Goal: Information Seeking & Learning: Learn about a topic

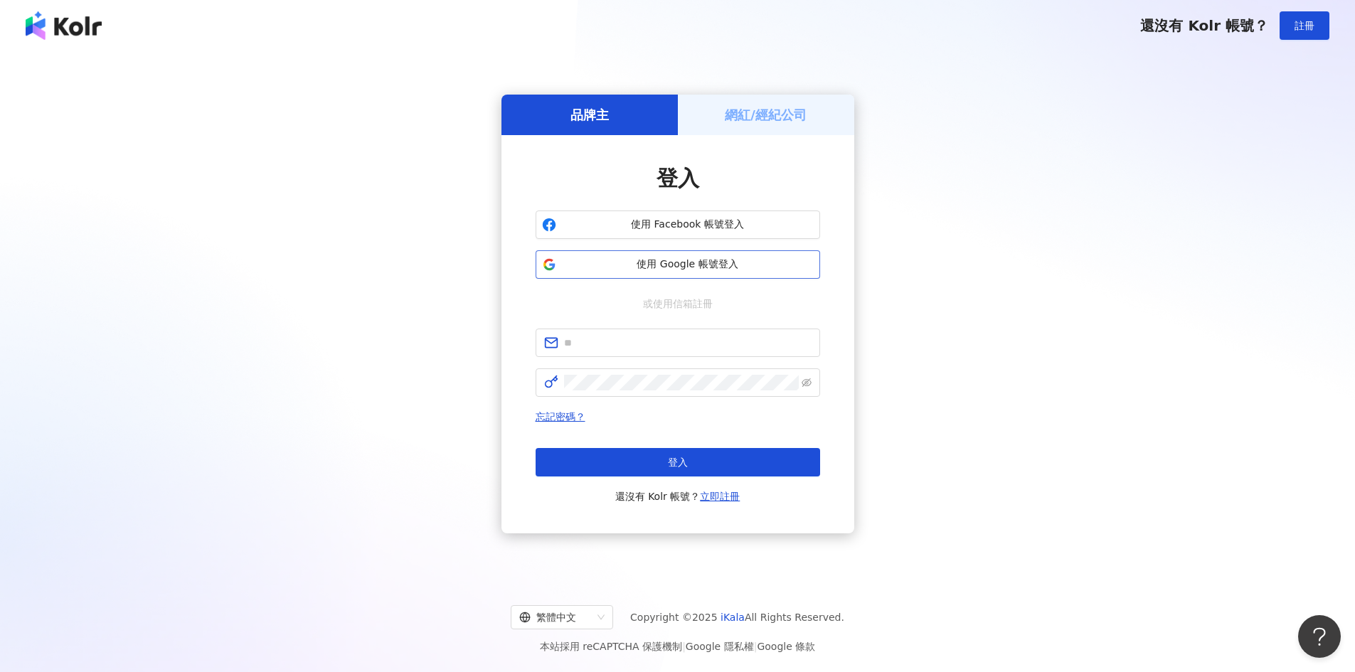
click at [717, 257] on span "使用 Google 帳號登入" at bounding box center [688, 264] width 252 height 14
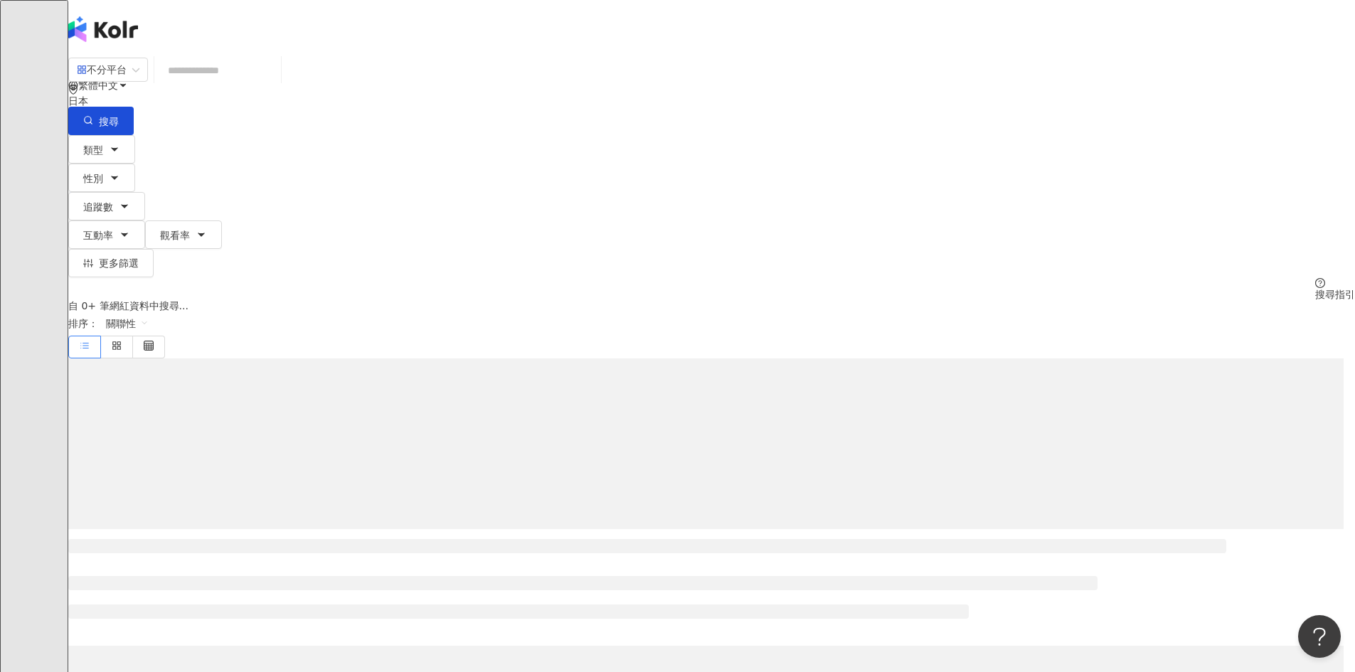
click at [275, 84] on input "search" at bounding box center [217, 70] width 115 height 27
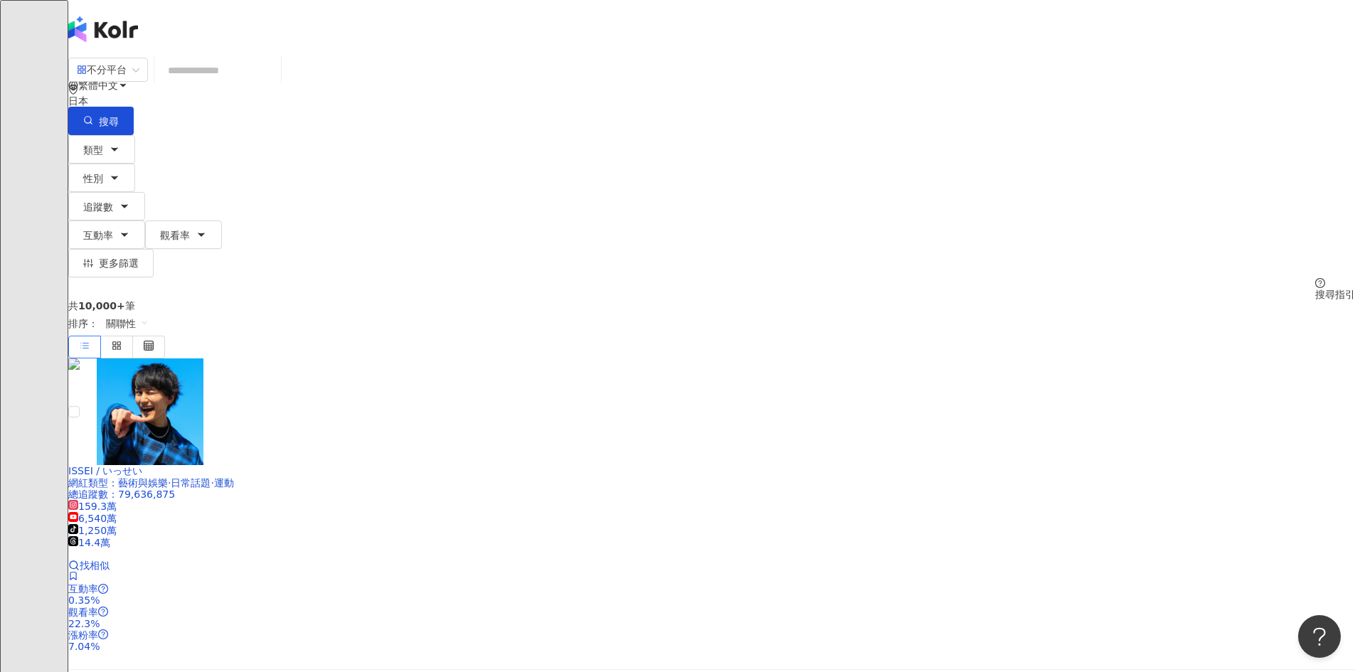
click at [275, 78] on input "search" at bounding box center [217, 70] width 115 height 27
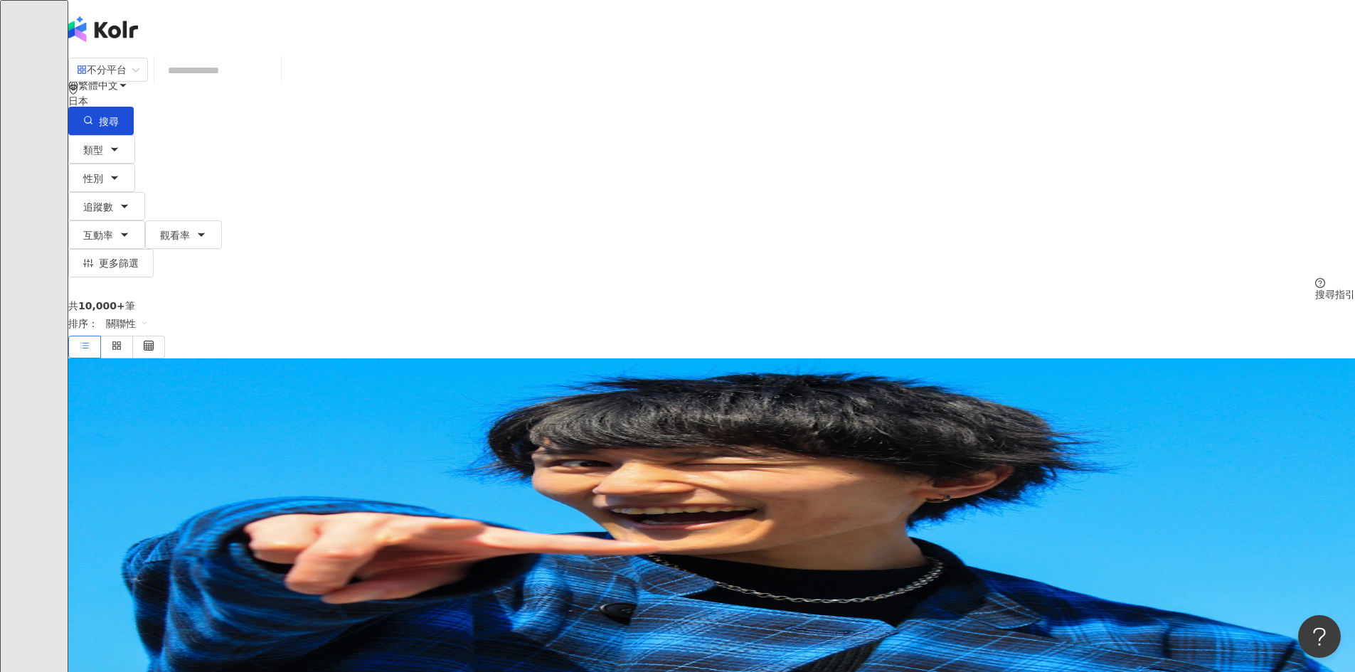
click at [275, 78] on input "search" at bounding box center [217, 70] width 115 height 27
click at [461, 71] on div "不分平台 日本 搜尋" at bounding box center [711, 96] width 1287 height 78
click at [275, 82] on input "search" at bounding box center [217, 70] width 115 height 27
paste input "**********"
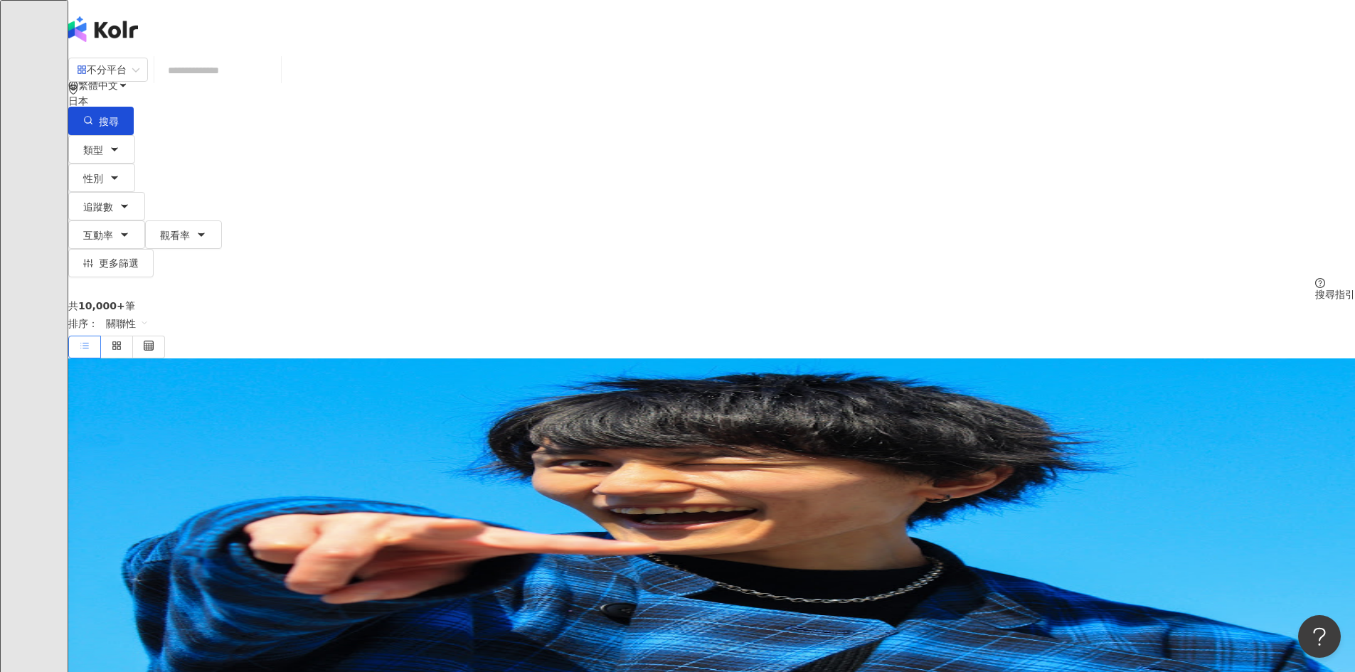
type input "**********"
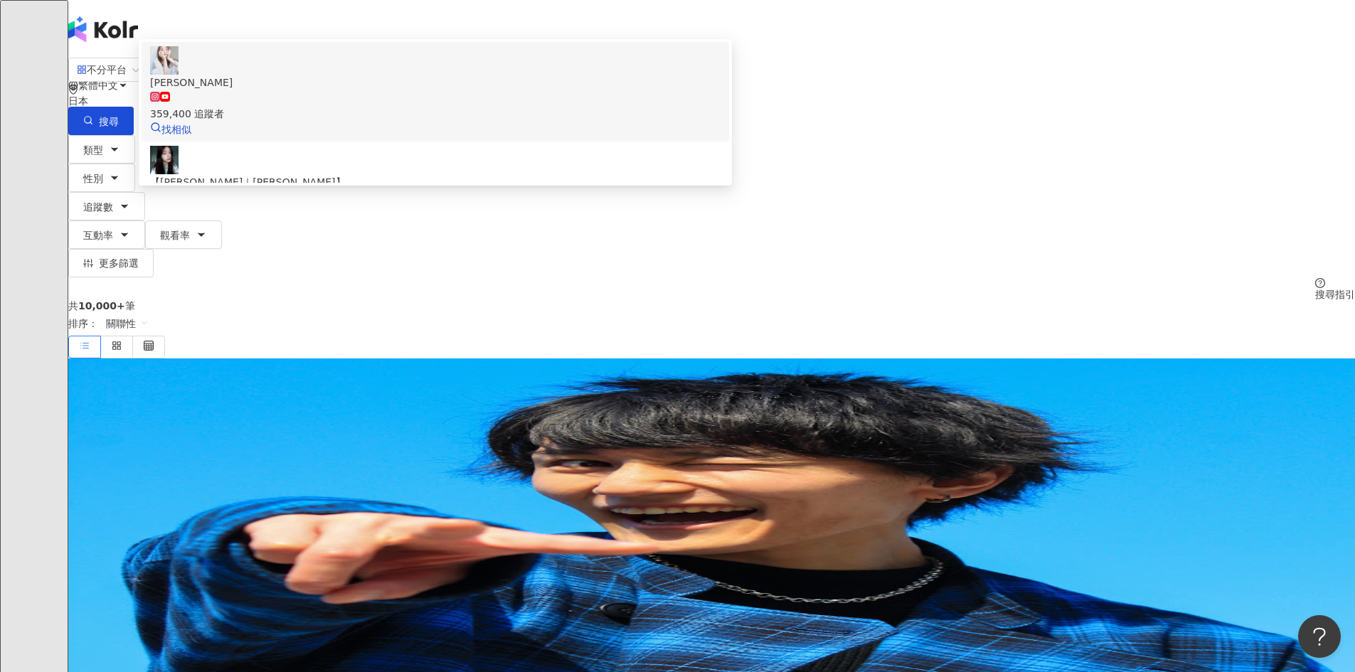
click at [501, 122] on div "359,400 追蹤者" at bounding box center [435, 114] width 570 height 16
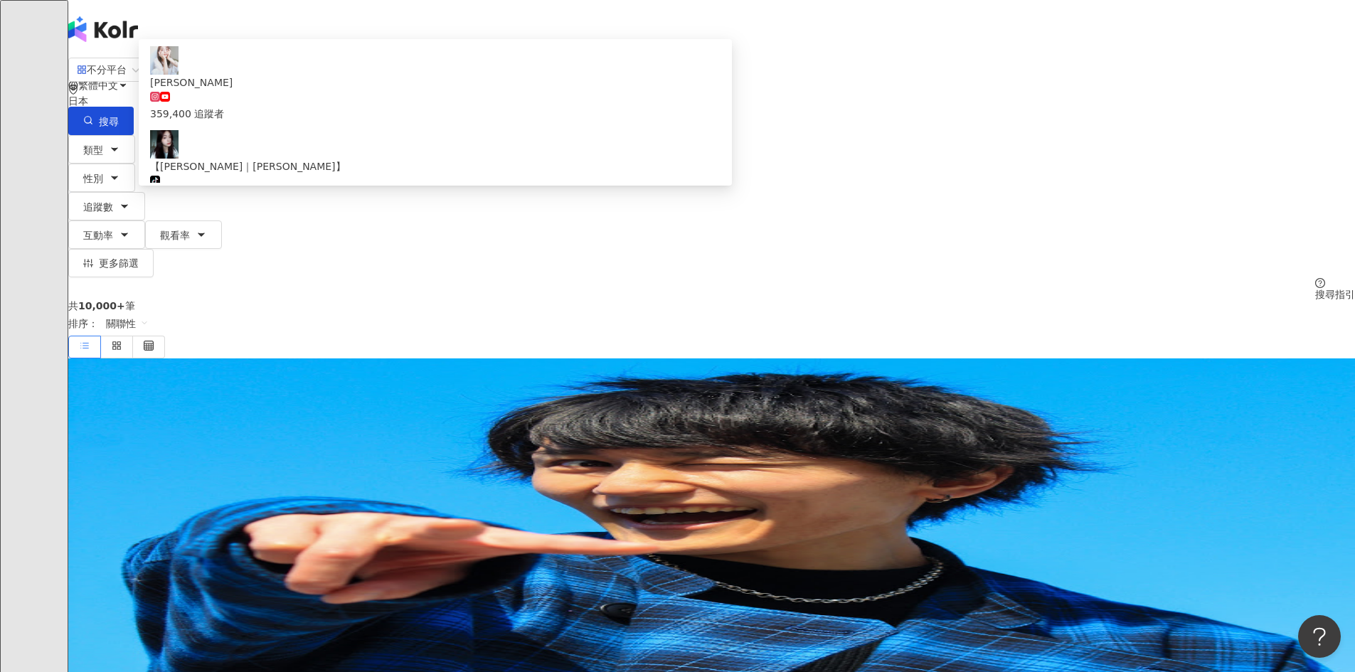
click at [486, 300] on div "共 10,000+ 筆 排序： 關聯性" at bounding box center [711, 329] width 1287 height 58
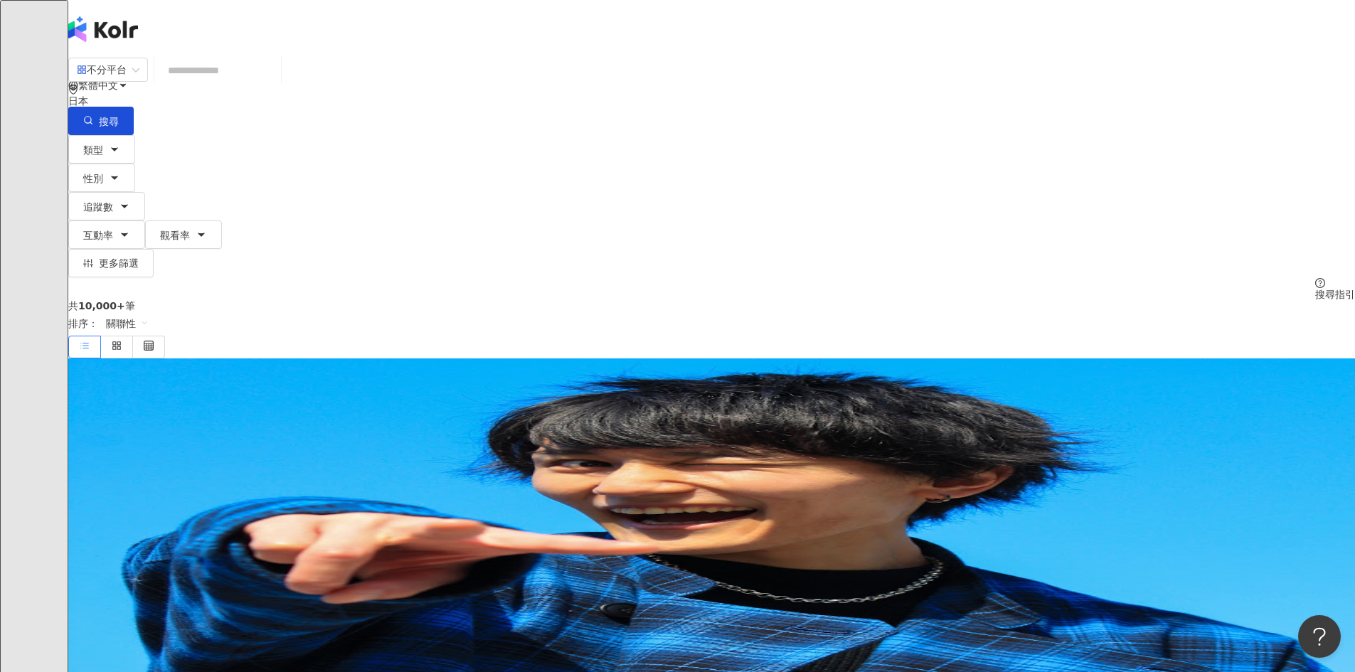
click at [275, 80] on input "search" at bounding box center [217, 70] width 115 height 27
paste input "**********"
type input "**********"
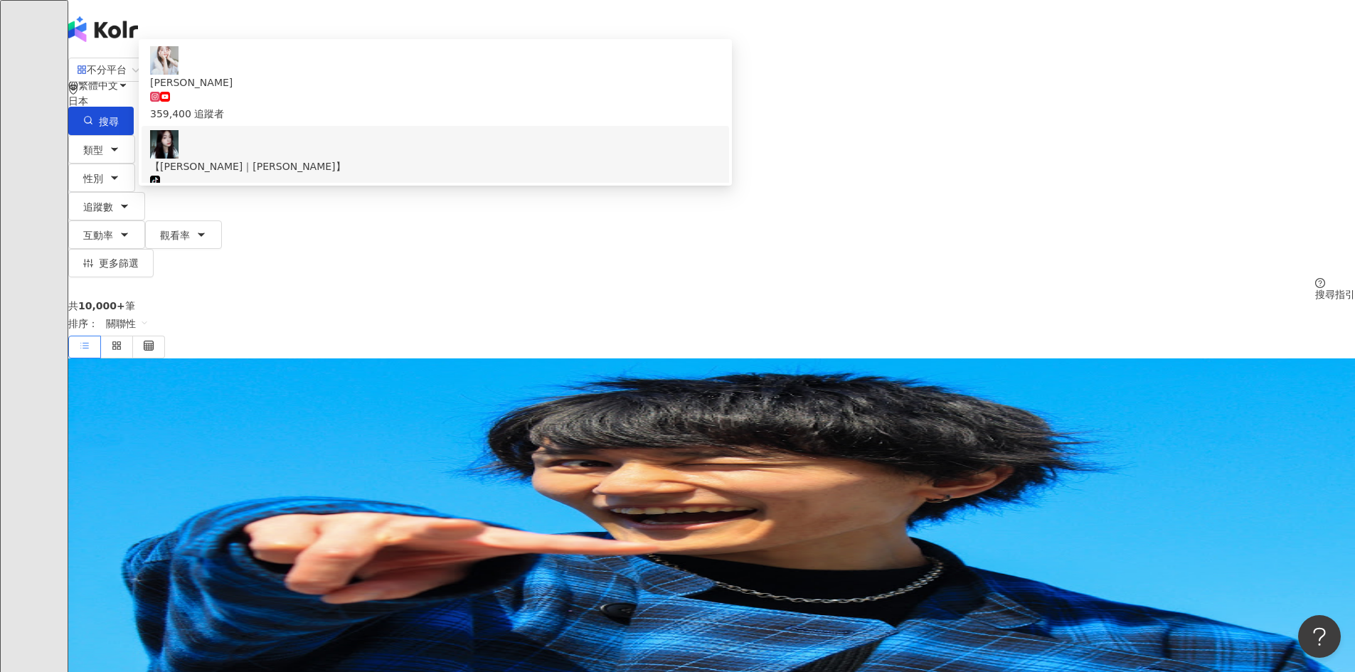
click at [474, 174] on div "【[PERSON_NAME]｜[PERSON_NAME]】" at bounding box center [435, 167] width 570 height 16
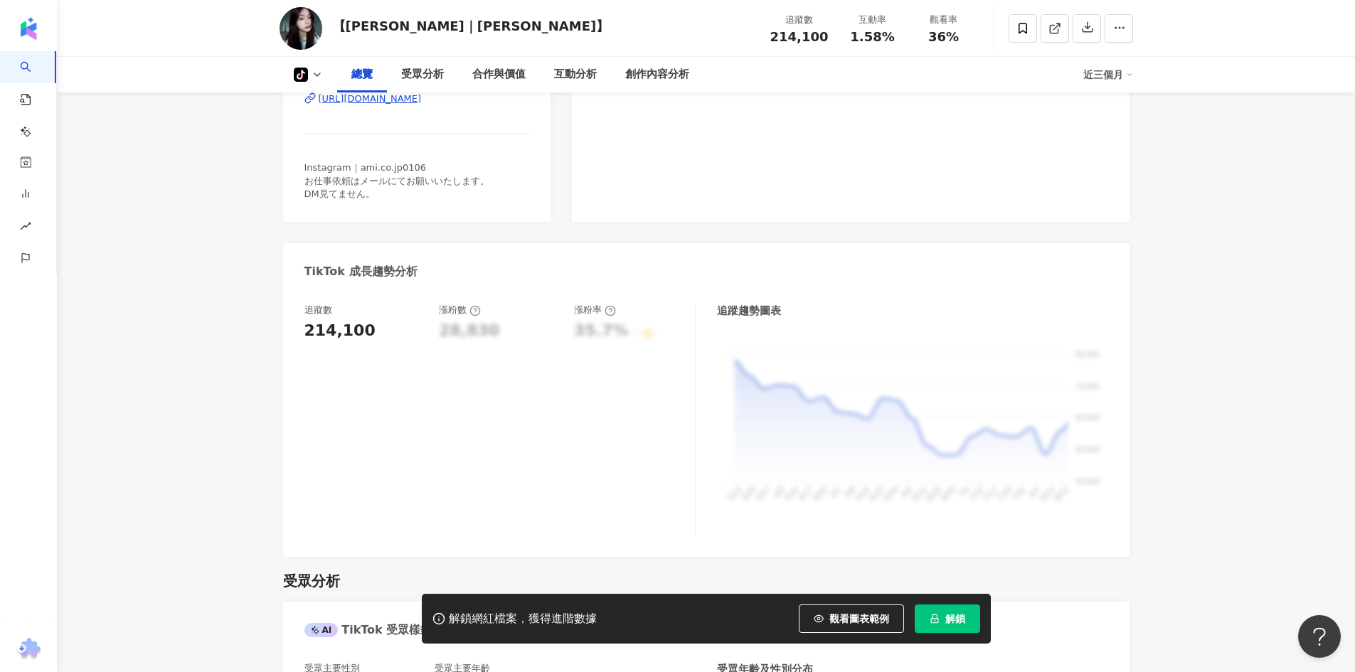
scroll to position [71, 0]
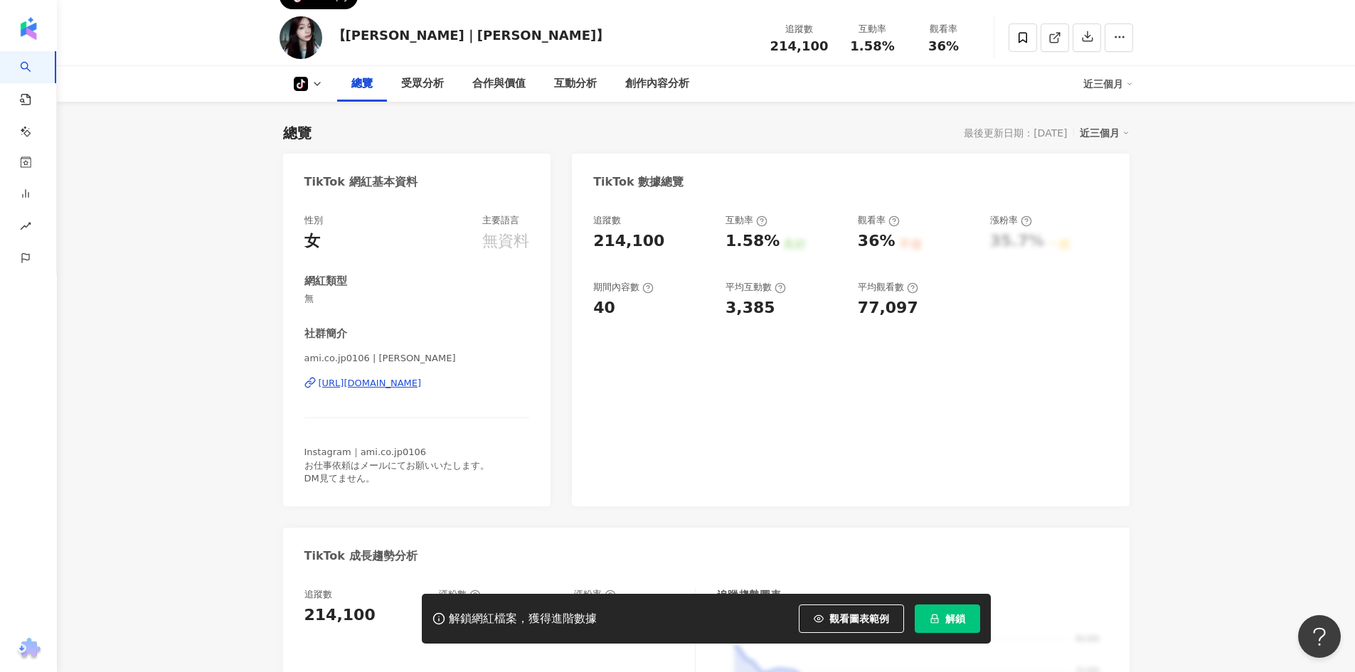
click at [302, 32] on img at bounding box center [301, 37] width 43 height 43
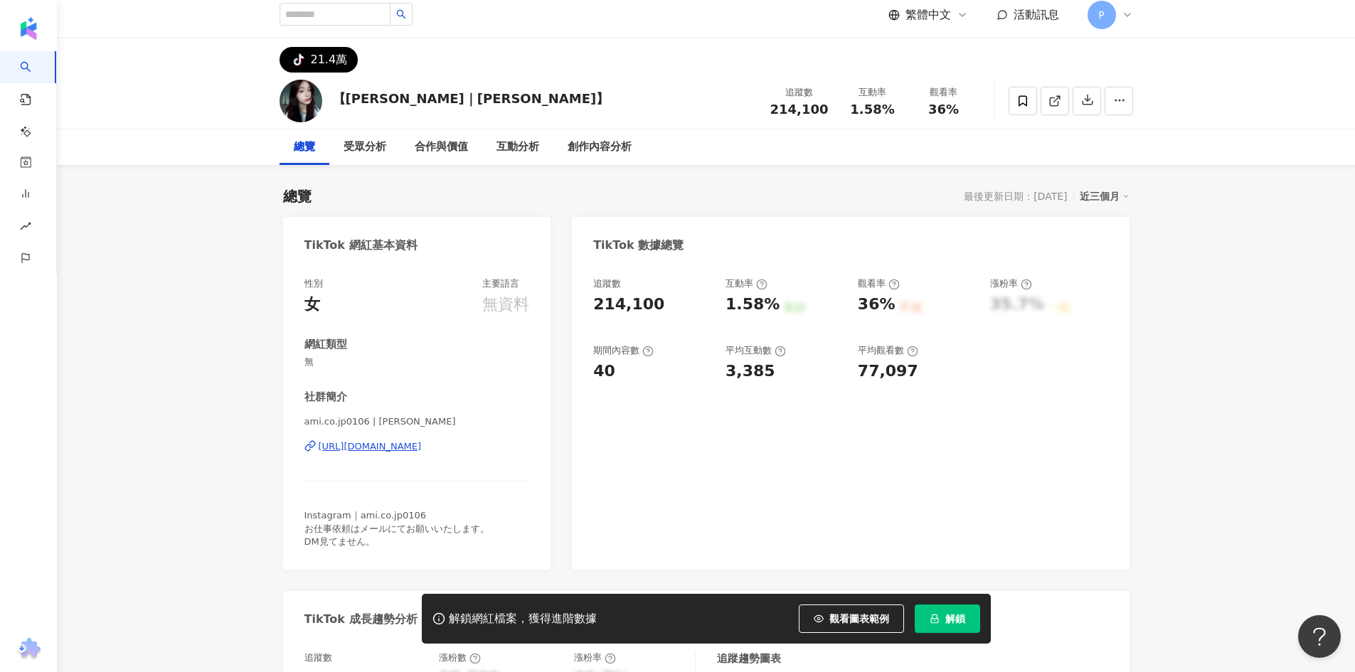
scroll to position [0, 0]
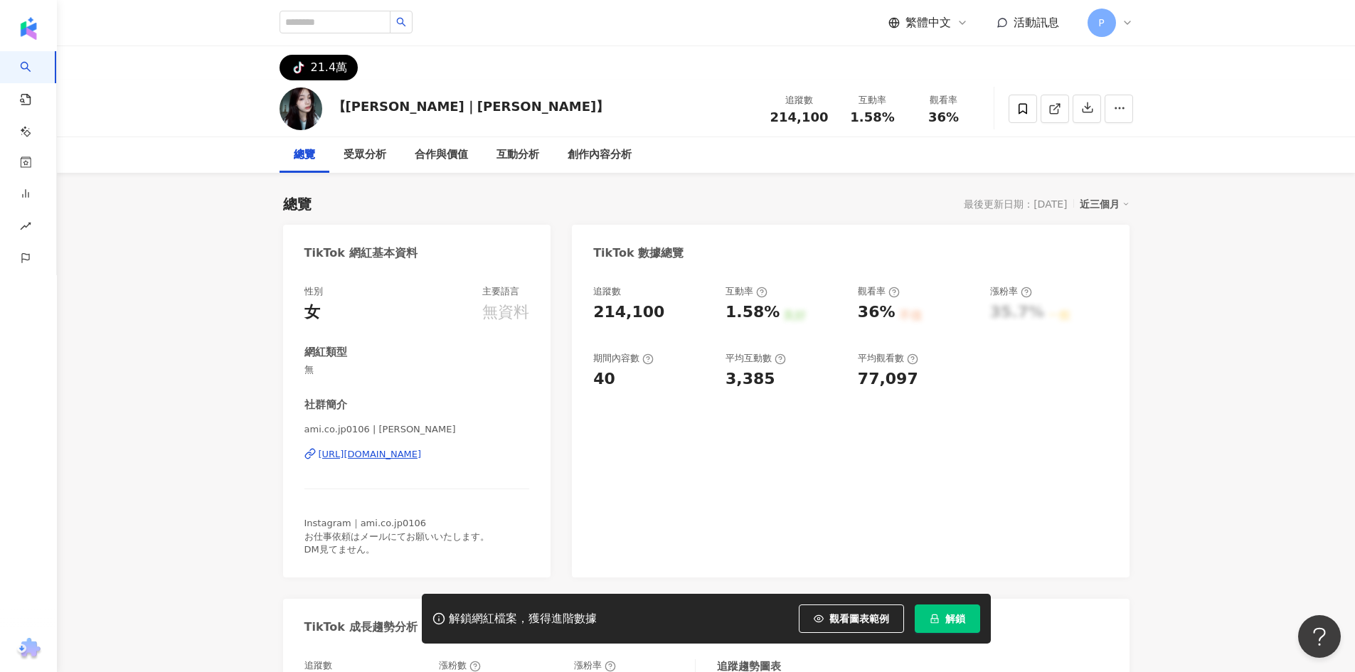
click at [958, 620] on span "解鎖" at bounding box center [955, 618] width 20 height 11
click at [771, 264] on div "TikTok 數據總覽" at bounding box center [850, 248] width 557 height 46
click at [959, 620] on span "解鎖" at bounding box center [955, 618] width 20 height 11
click at [850, 207] on div "總覽 最後更新日期：[DATE] 近三個月" at bounding box center [706, 204] width 846 height 20
click at [941, 613] on button "解鎖" at bounding box center [947, 619] width 65 height 28
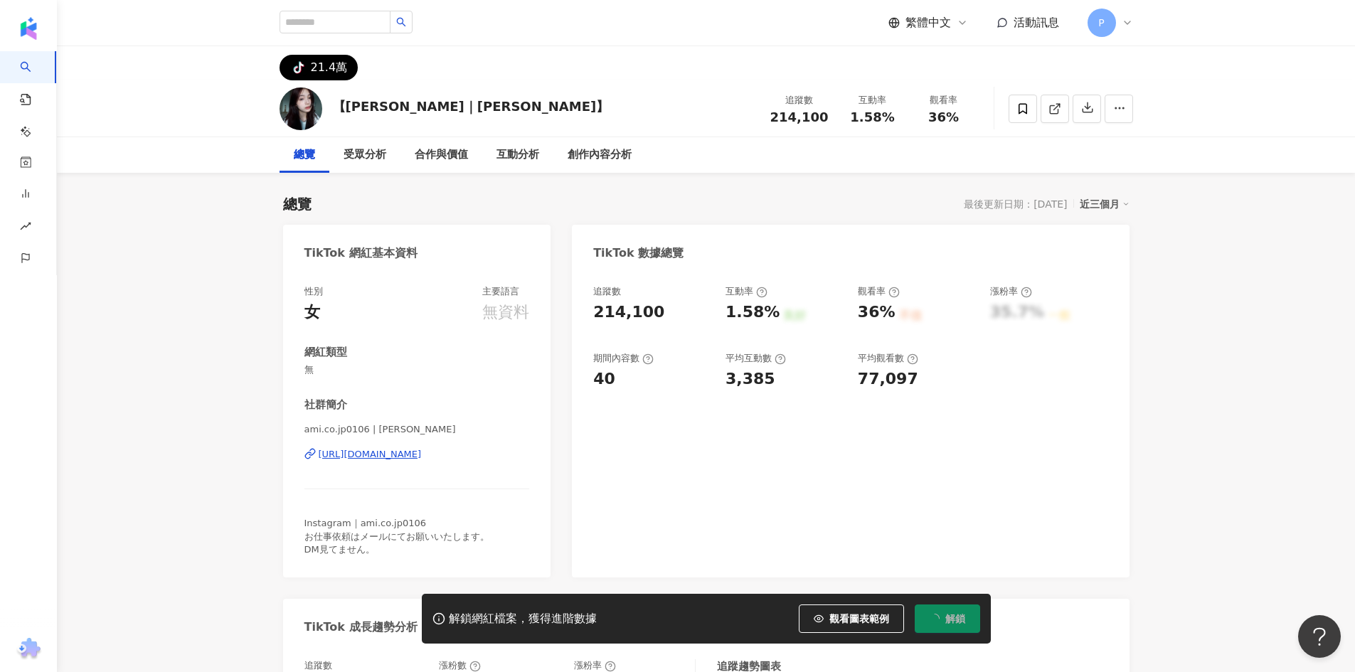
click at [832, 212] on div "總覽 最後更新日期：[DATE] 近三個月" at bounding box center [706, 204] width 846 height 20
click at [971, 611] on button "解鎖" at bounding box center [947, 619] width 65 height 28
click at [892, 201] on div "總覽 最後更新日期：[DATE] 近三個月" at bounding box center [706, 204] width 846 height 20
click at [949, 191] on div "總覽 最後更新日期：[DATE] 近三個月 TikTok 網紅基本資料 性別 女 主要語言 無資料 網紅類型 無 社群簡介 ami.co.jp0106 | […" at bounding box center [706, 546] width 846 height 733
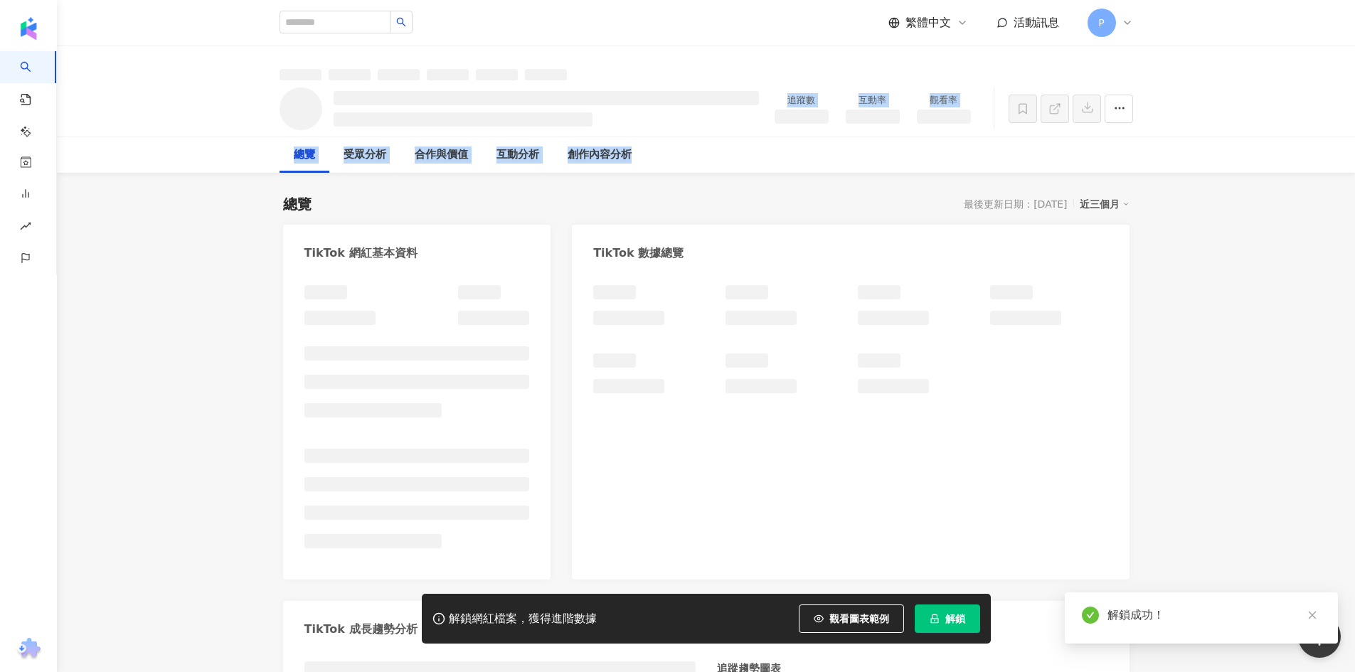
drag, startPoint x: 984, startPoint y: 137, endPoint x: 634, endPoint y: 94, distance: 353.2
click at [634, 94] on div "追蹤數 互動率 觀看率 總覽 受眾分析 [PERSON_NAME]價值 互動分析 創作內容分析" at bounding box center [706, 126] width 1298 height 92
click at [757, 163] on div "總覽 受眾分析 [PERSON_NAME]價值 互動分析 創作內容分析" at bounding box center [706, 155] width 853 height 36
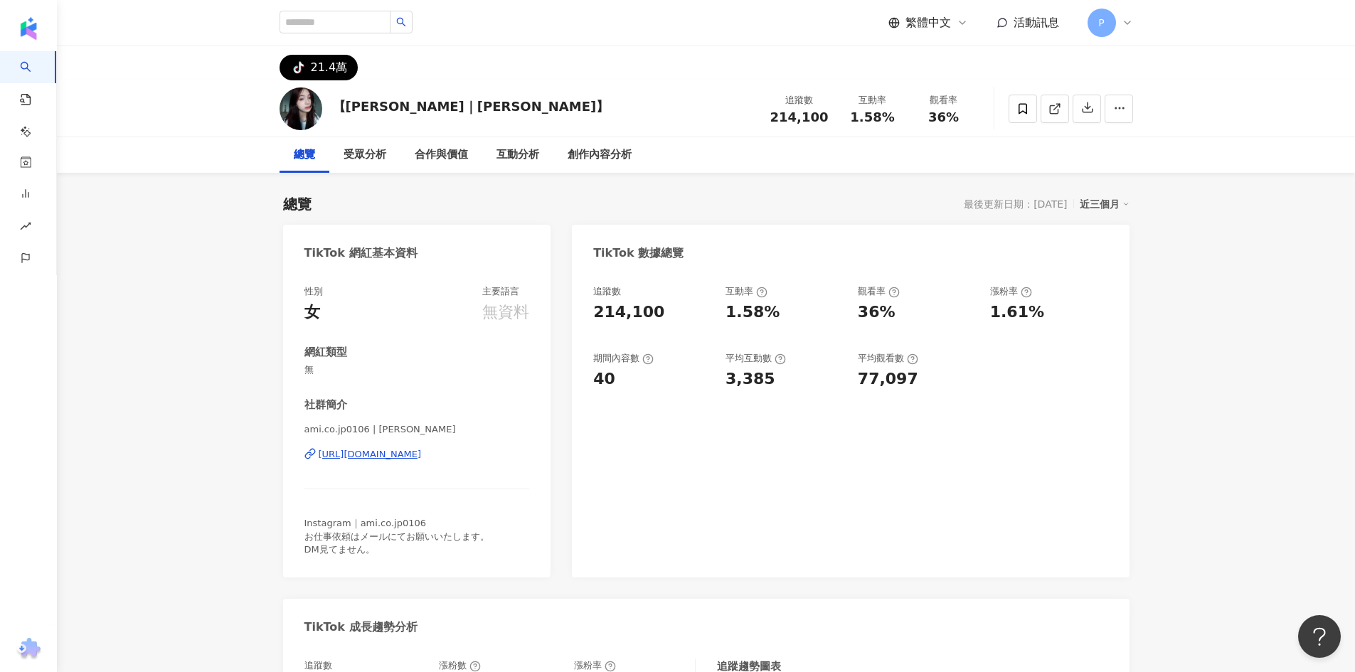
click at [778, 422] on div "追蹤數 214,100 互動率 1.58% 觀看率 36% 漲粉率 1.61% 期間內容數 40 平均互動數 3,385 平均觀看數 77,097" at bounding box center [850, 424] width 557 height 307
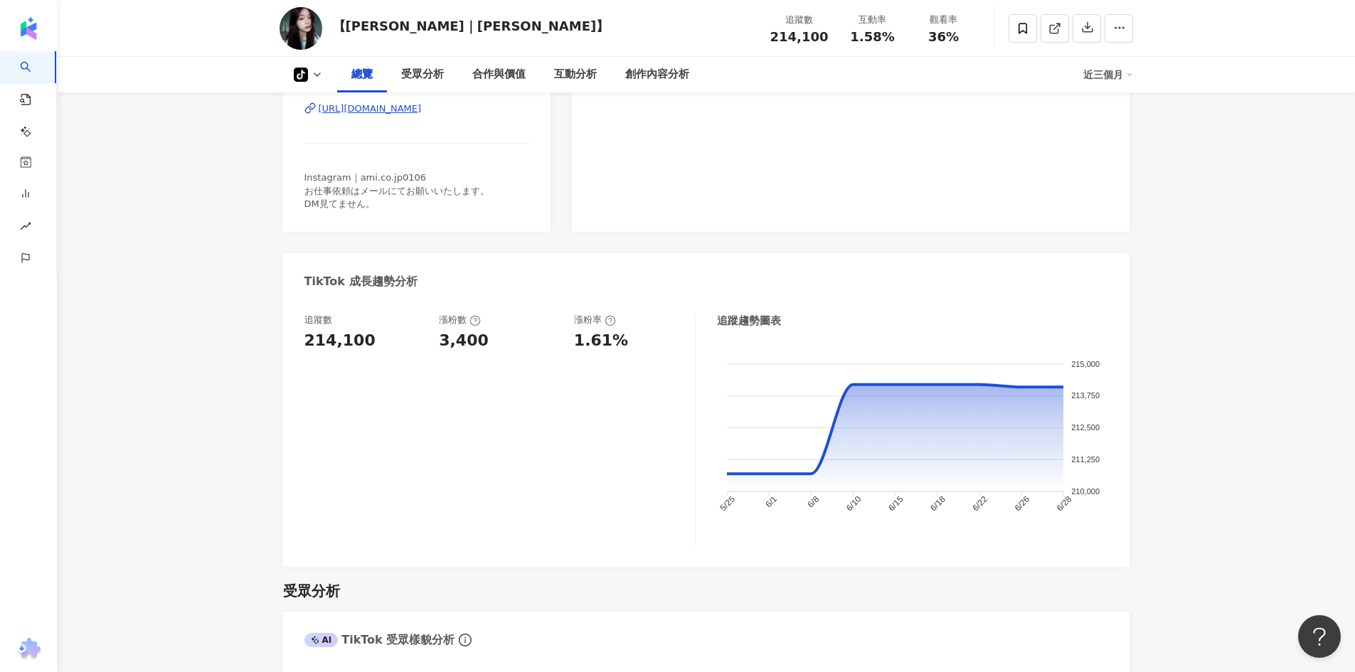
scroll to position [284, 0]
